Goal: Information Seeking & Learning: Learn about a topic

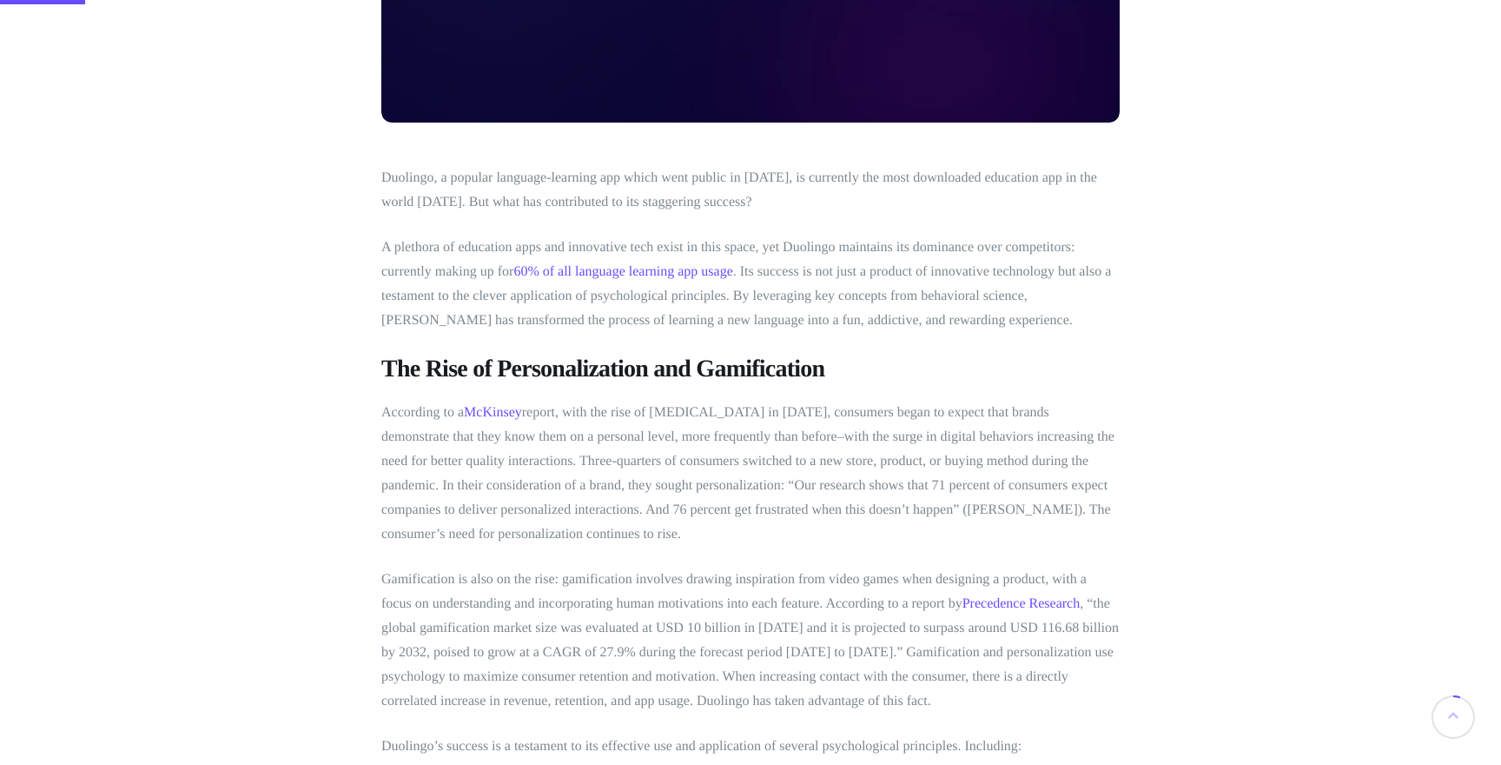
scroll to position [571, 0]
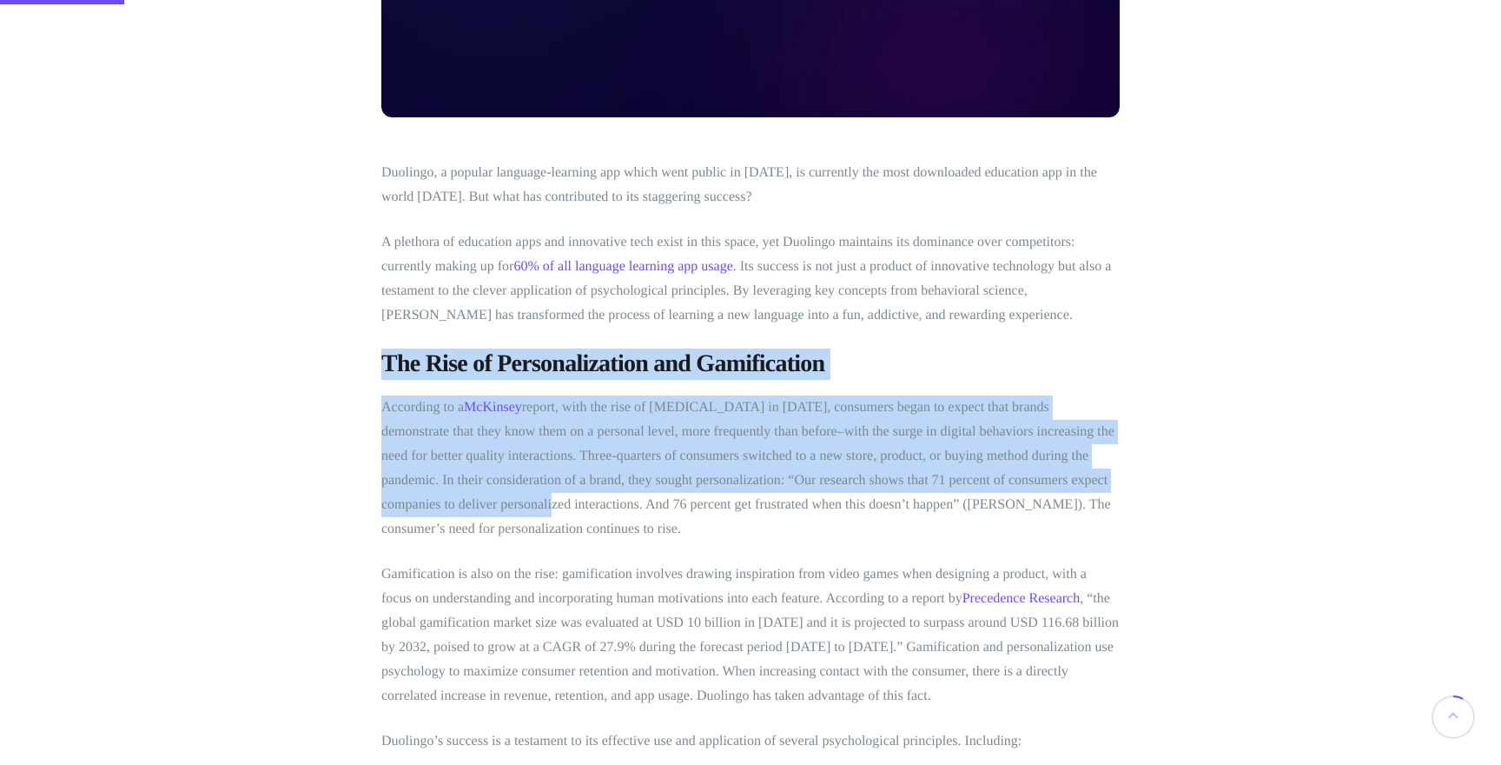
drag, startPoint x: 491, startPoint y: 328, endPoint x: 510, endPoint y: 495, distance: 167.9
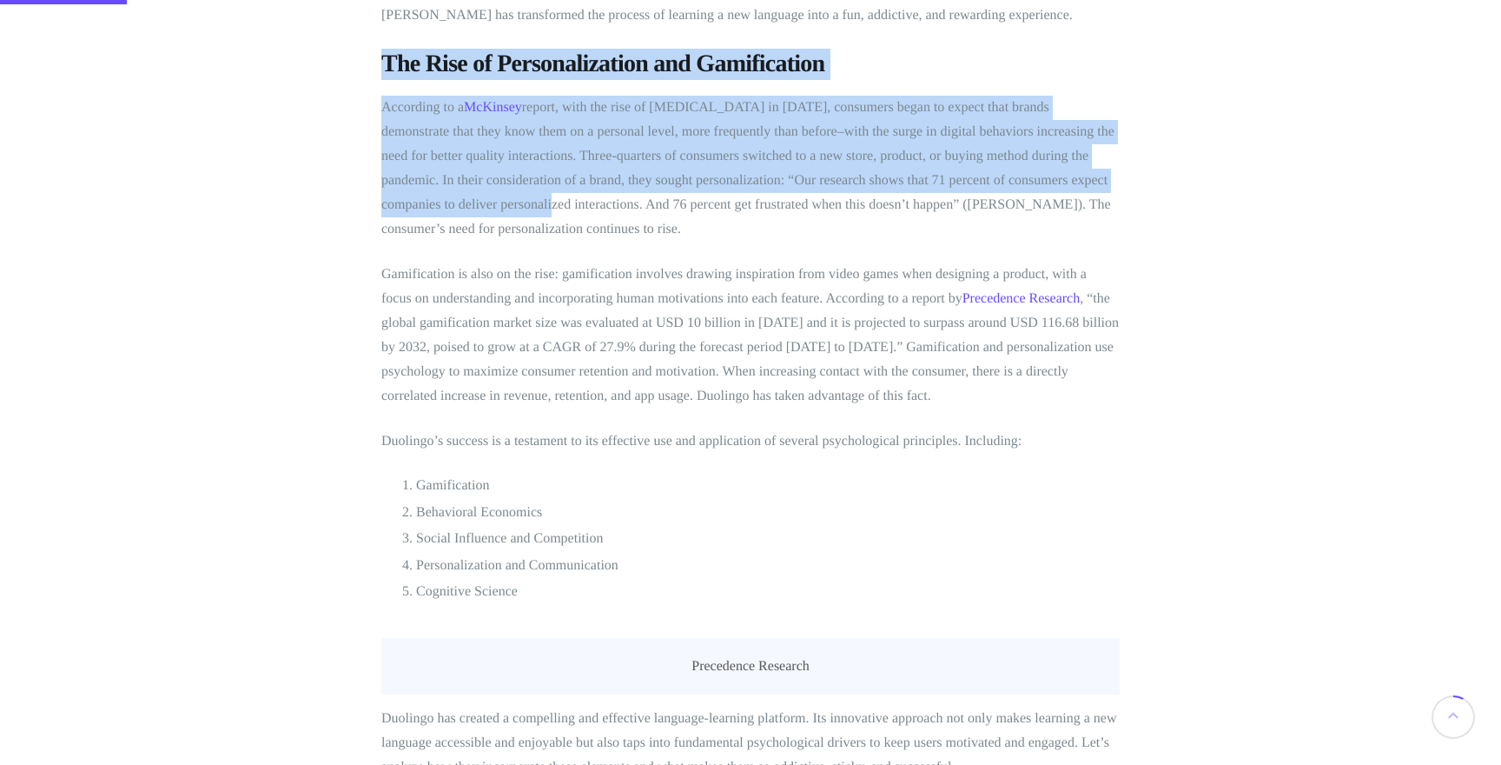
scroll to position [881, 0]
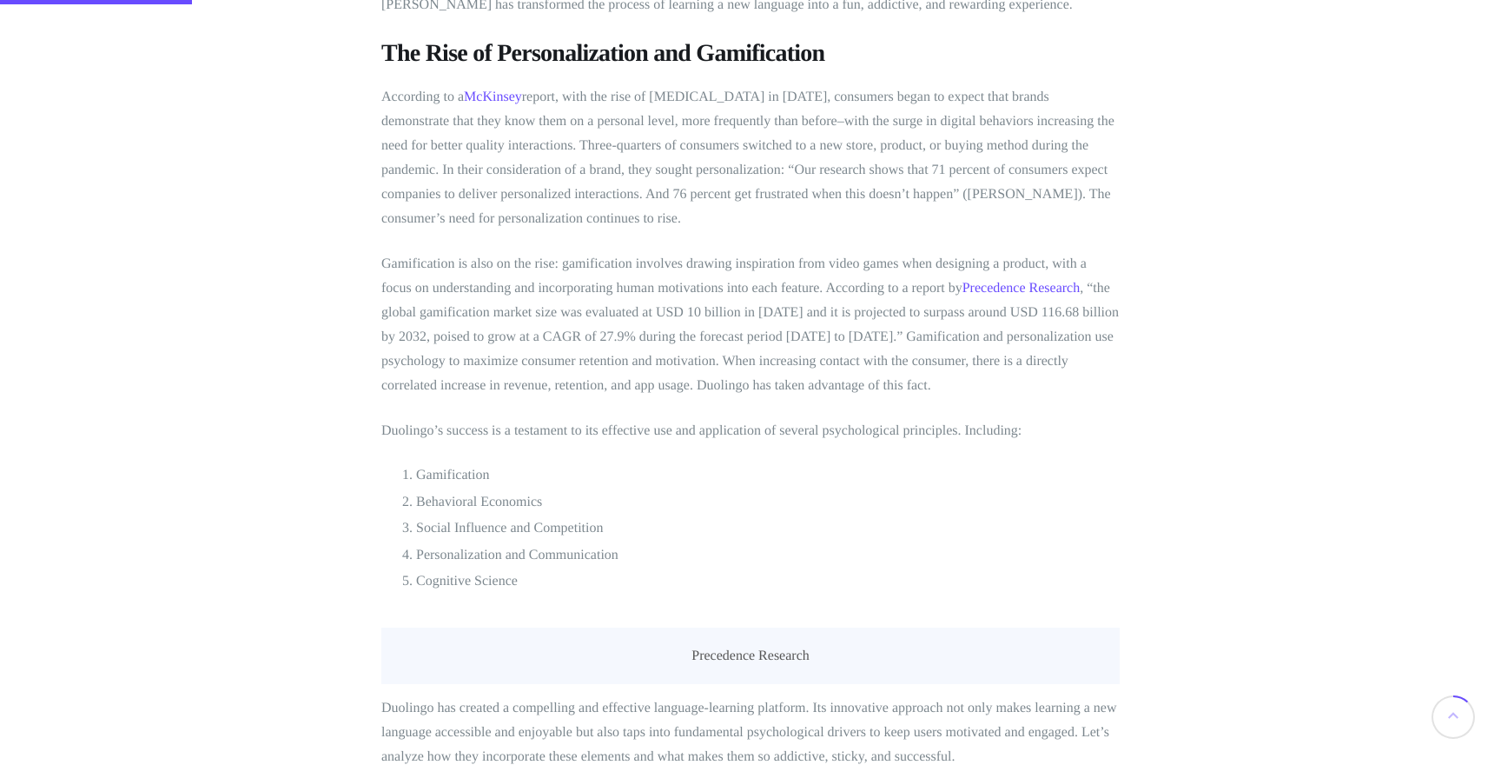
click at [510, 495] on li "Behavioral Economics" at bounding box center [768, 502] width 704 height 23
click at [505, 479] on li "Gamification" at bounding box center [768, 475] width 704 height 23
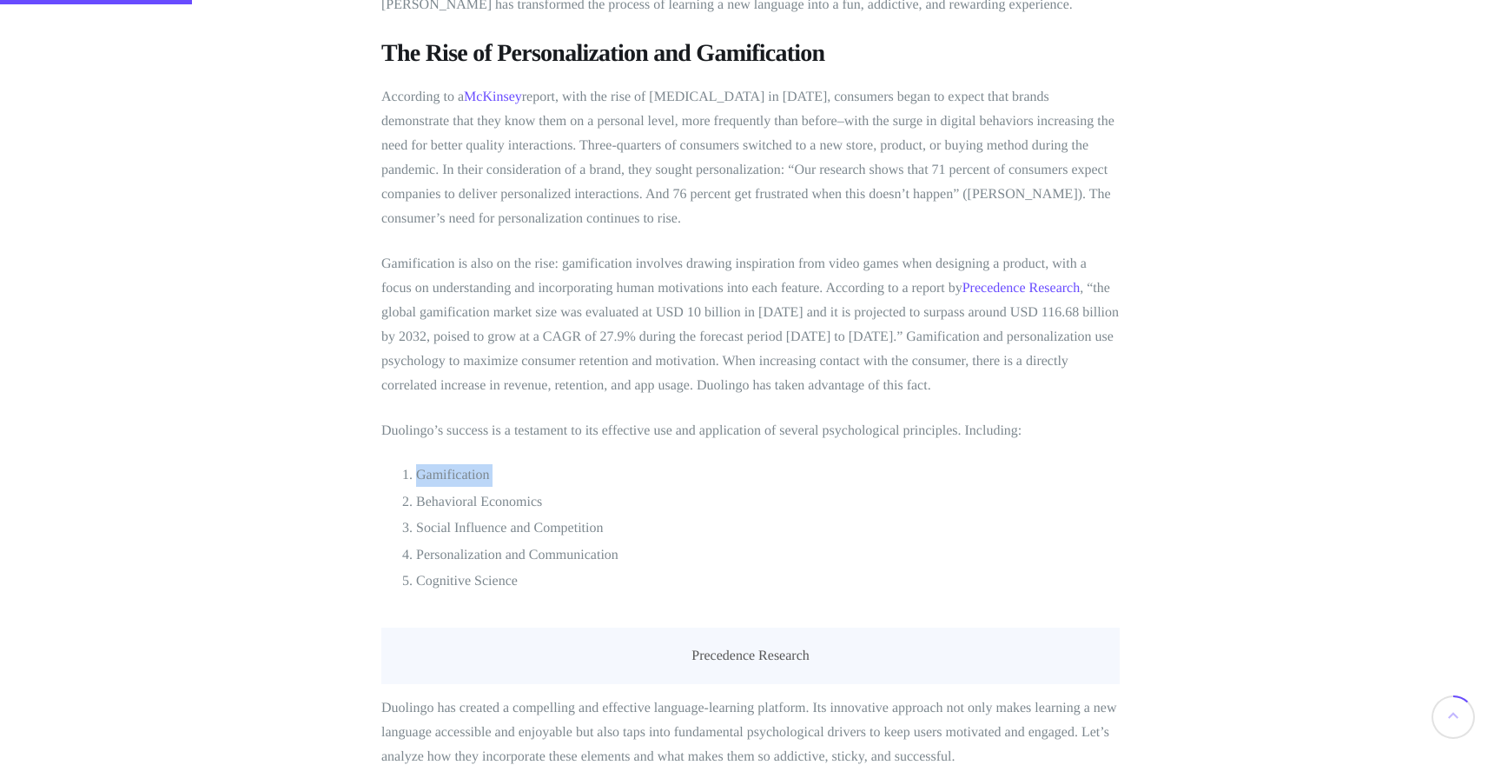
click at [505, 479] on li "Gamification" at bounding box center [768, 475] width 704 height 23
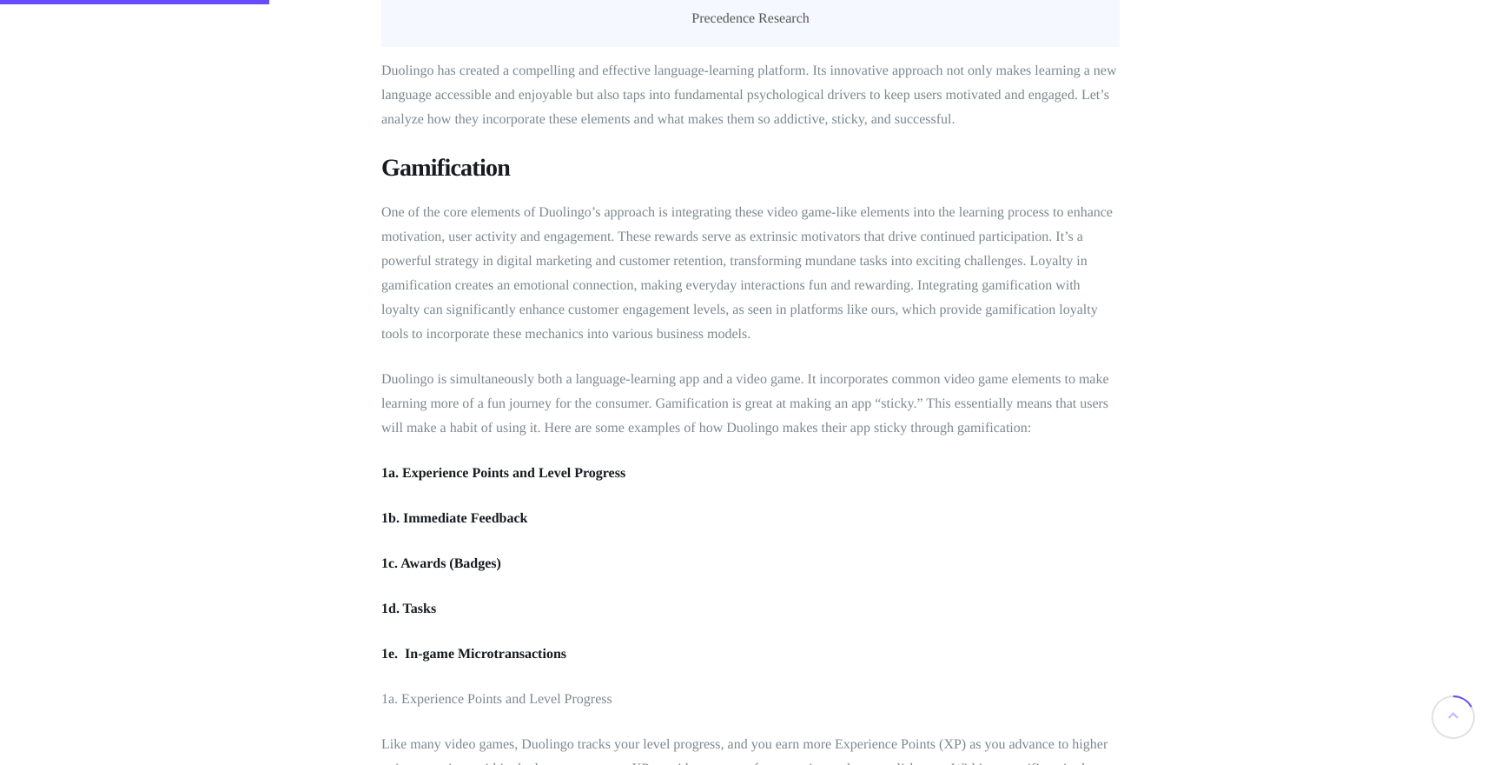
scroll to position [1536, 0]
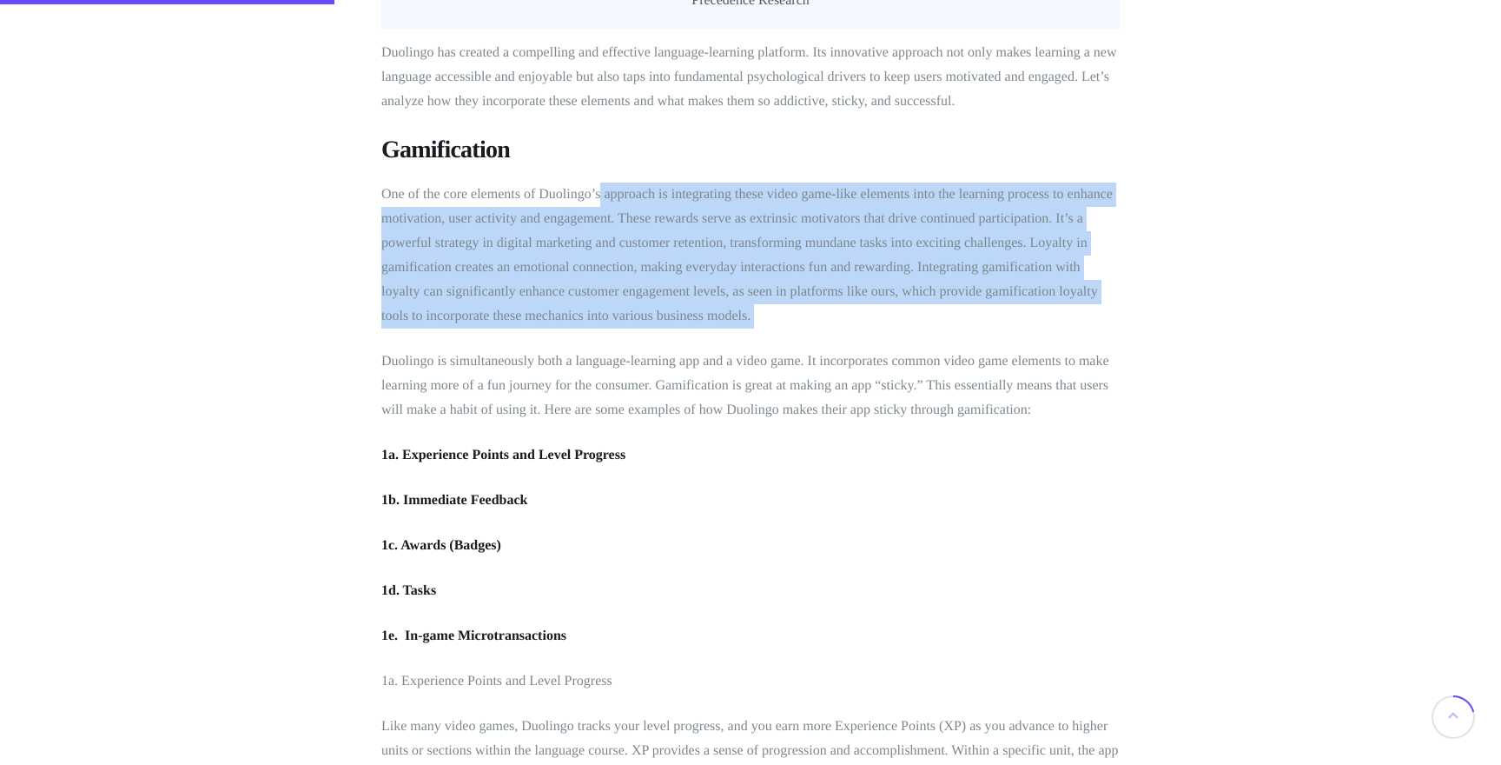
drag, startPoint x: 598, startPoint y: 182, endPoint x: 596, endPoint y: 329, distance: 146.9
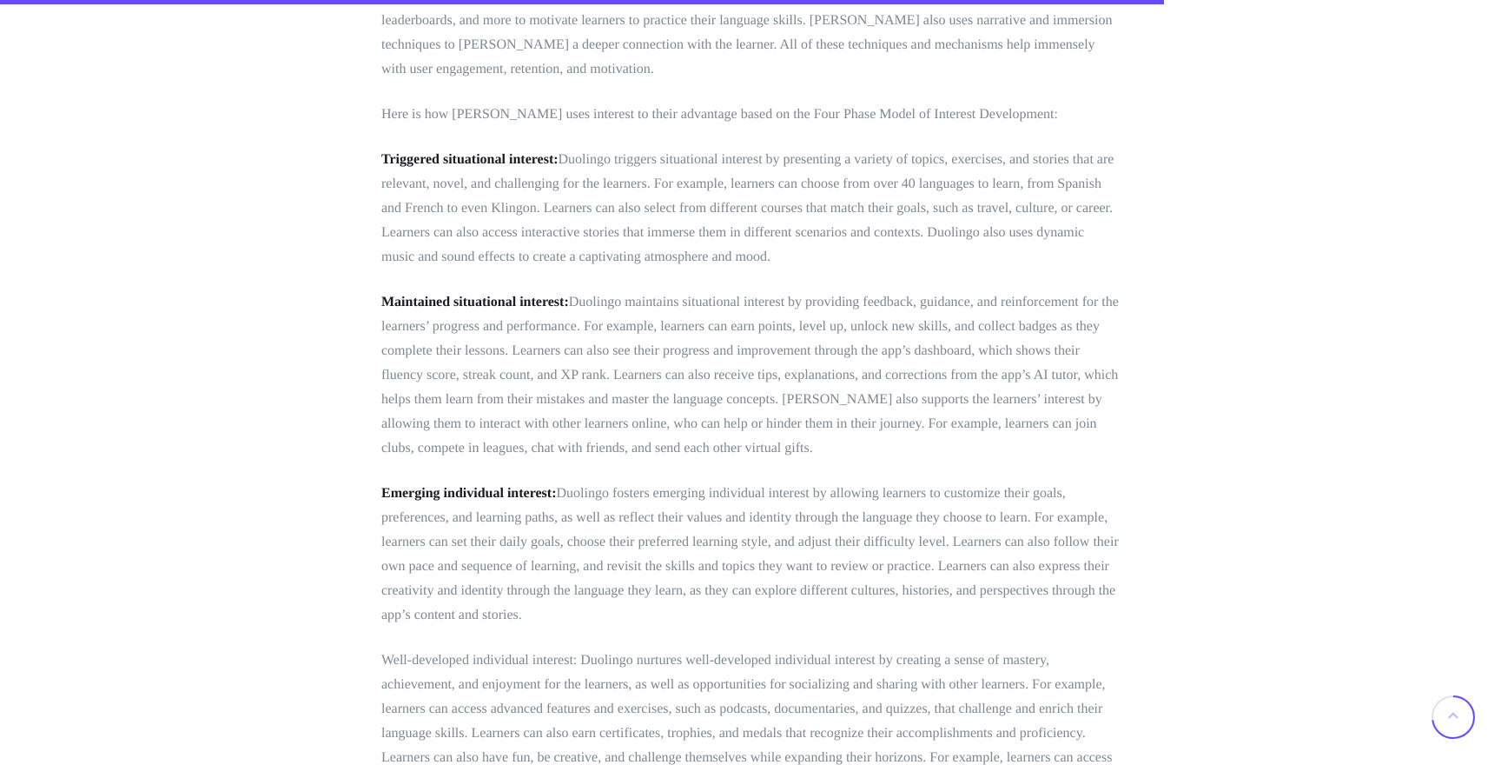
scroll to position [5661, 0]
